Goal: Task Accomplishment & Management: Use online tool/utility

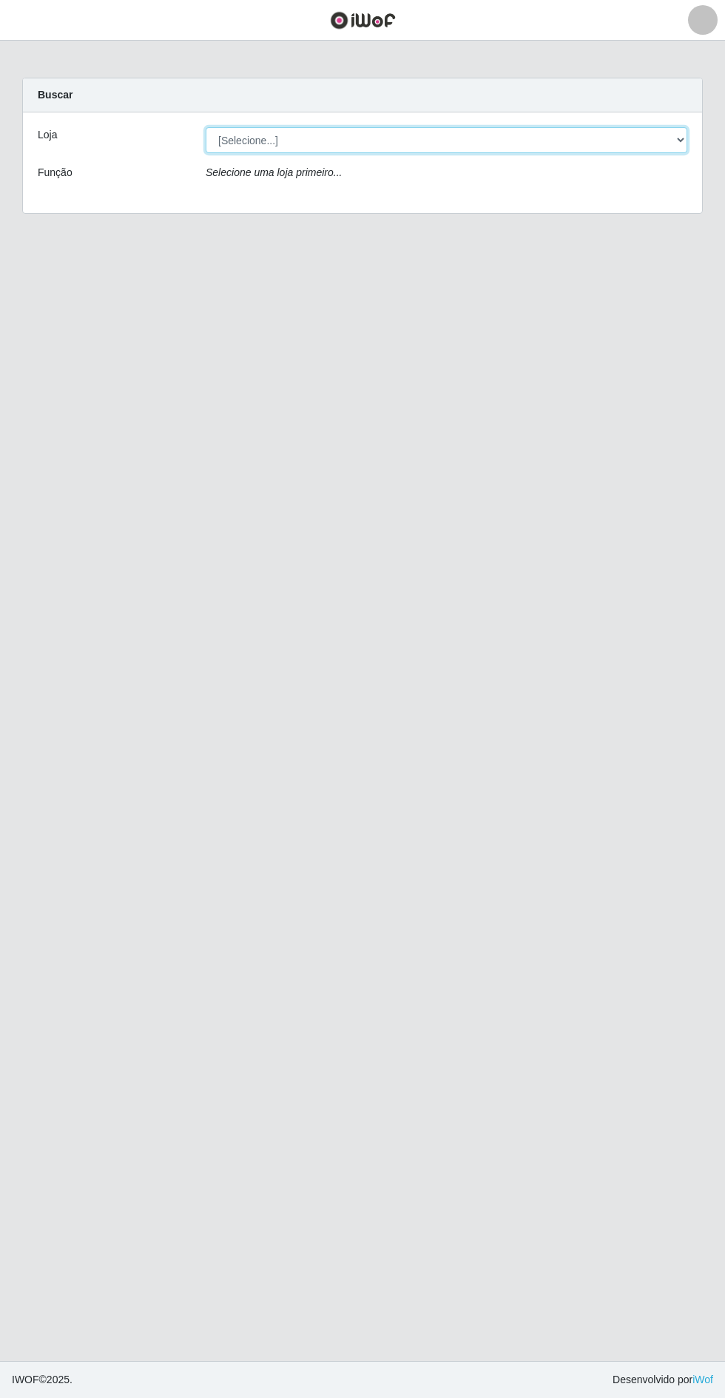
click at [499, 150] on select "[Selecione...] Atacado Vem - Loja 30 Laranjeiras Velha" at bounding box center [447, 140] width 482 height 26
select select "495"
click at [206, 127] on select "[Selecione...] Atacado Vem - Loja 30 Laranjeiras Velha" at bounding box center [447, 140] width 482 height 26
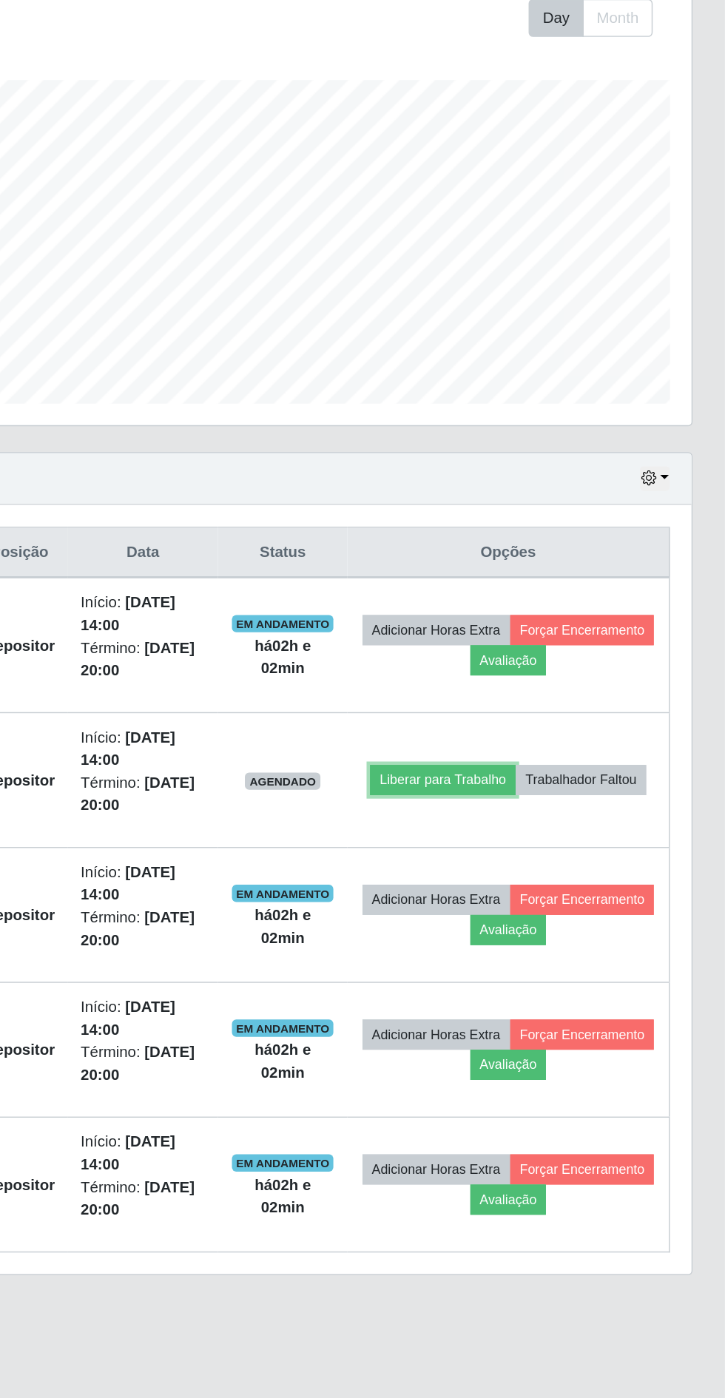
click at [581, 777] on button "Liberar para Trabalho" at bounding box center [532, 787] width 100 height 21
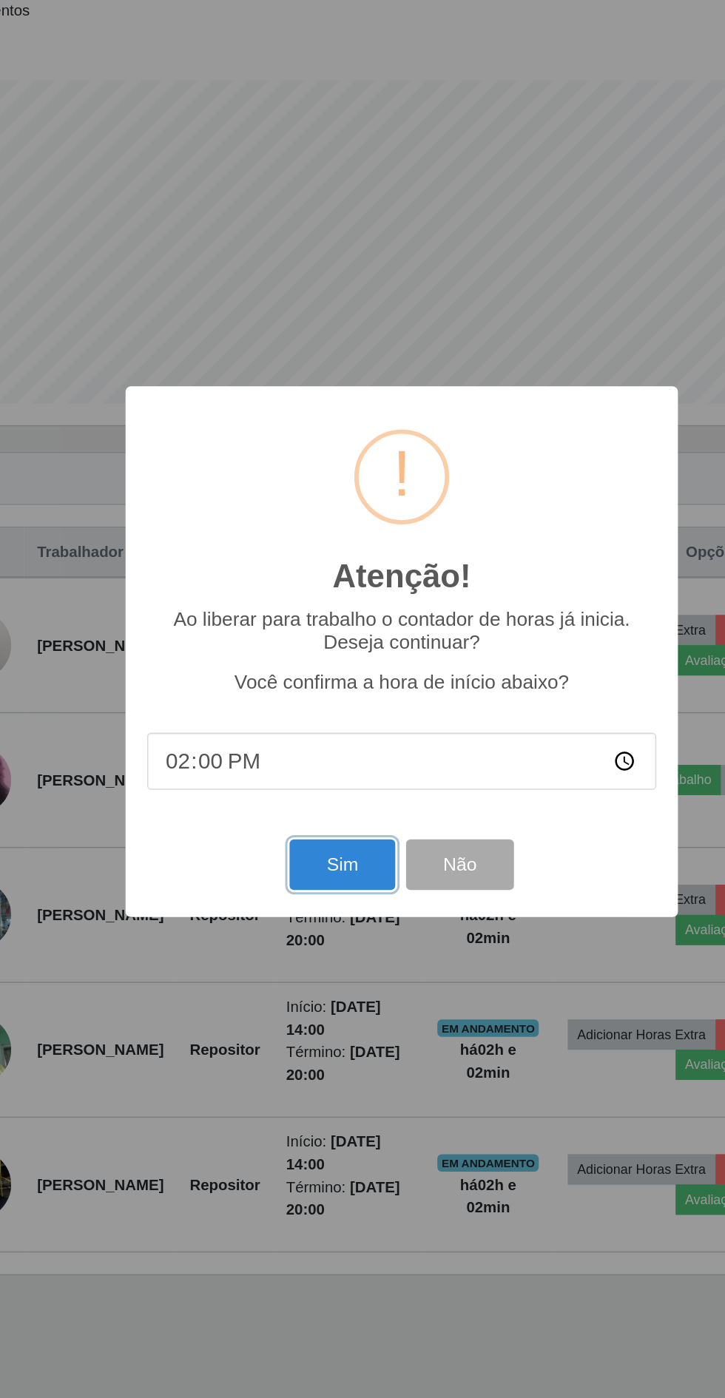
click at [342, 862] on button "Sim" at bounding box center [322, 845] width 72 height 35
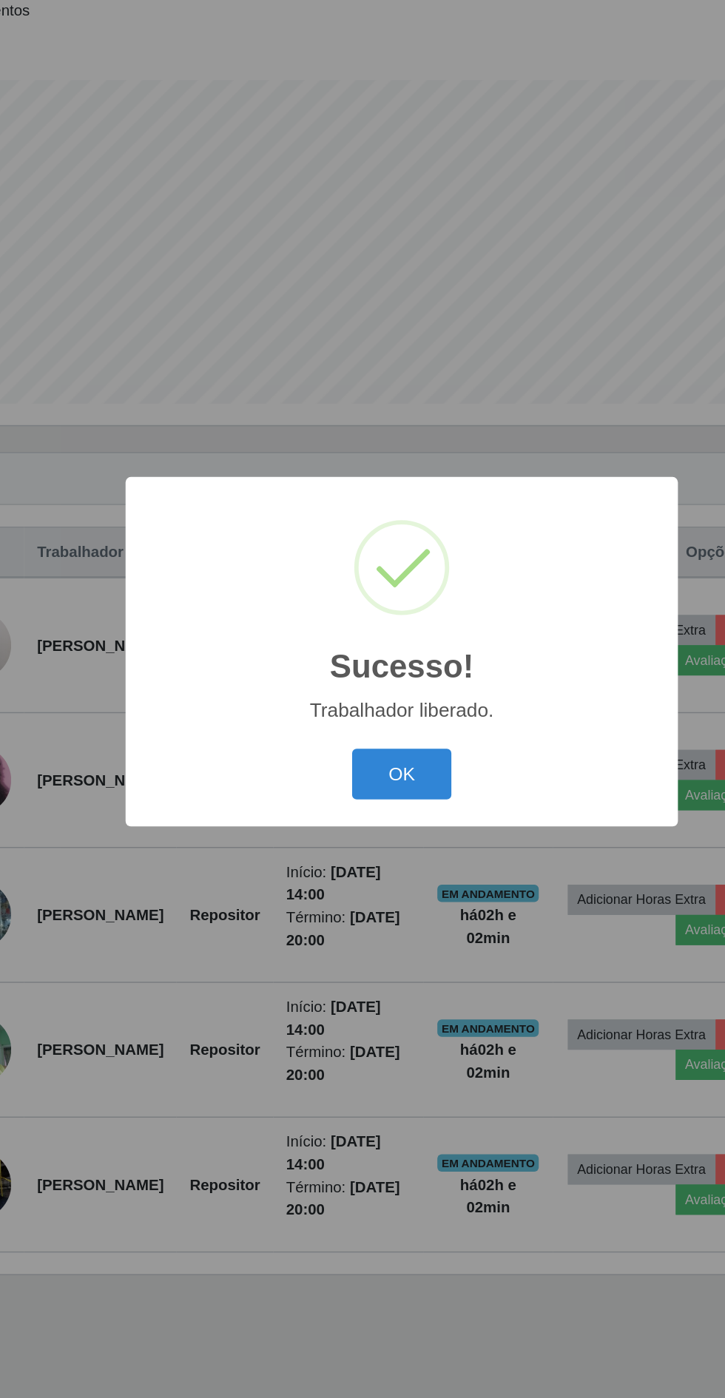
click at [369, 800] on button "OK" at bounding box center [362, 783] width 69 height 35
